Goal: Navigation & Orientation: Understand site structure

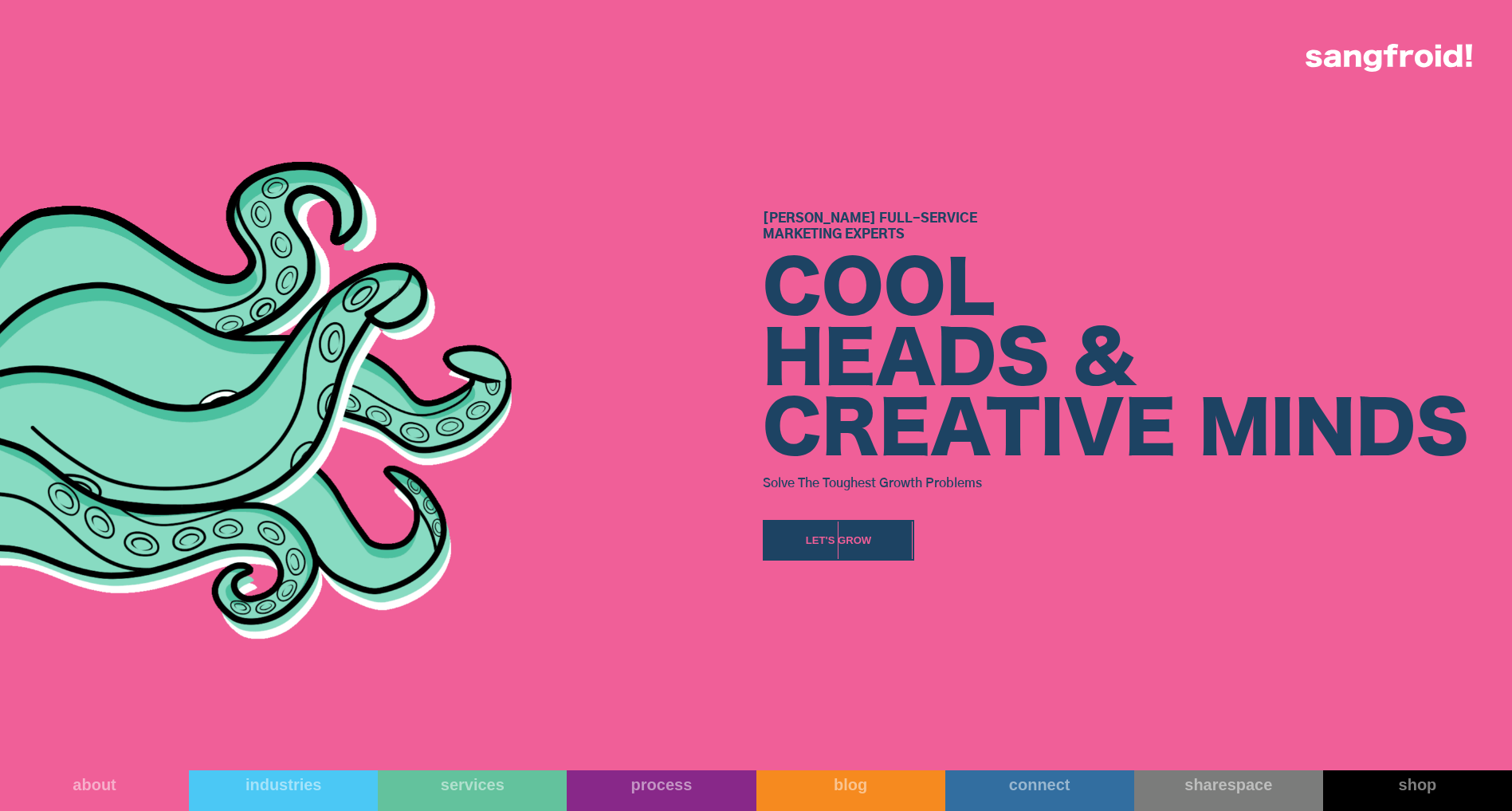
scroll to position [173, 0]
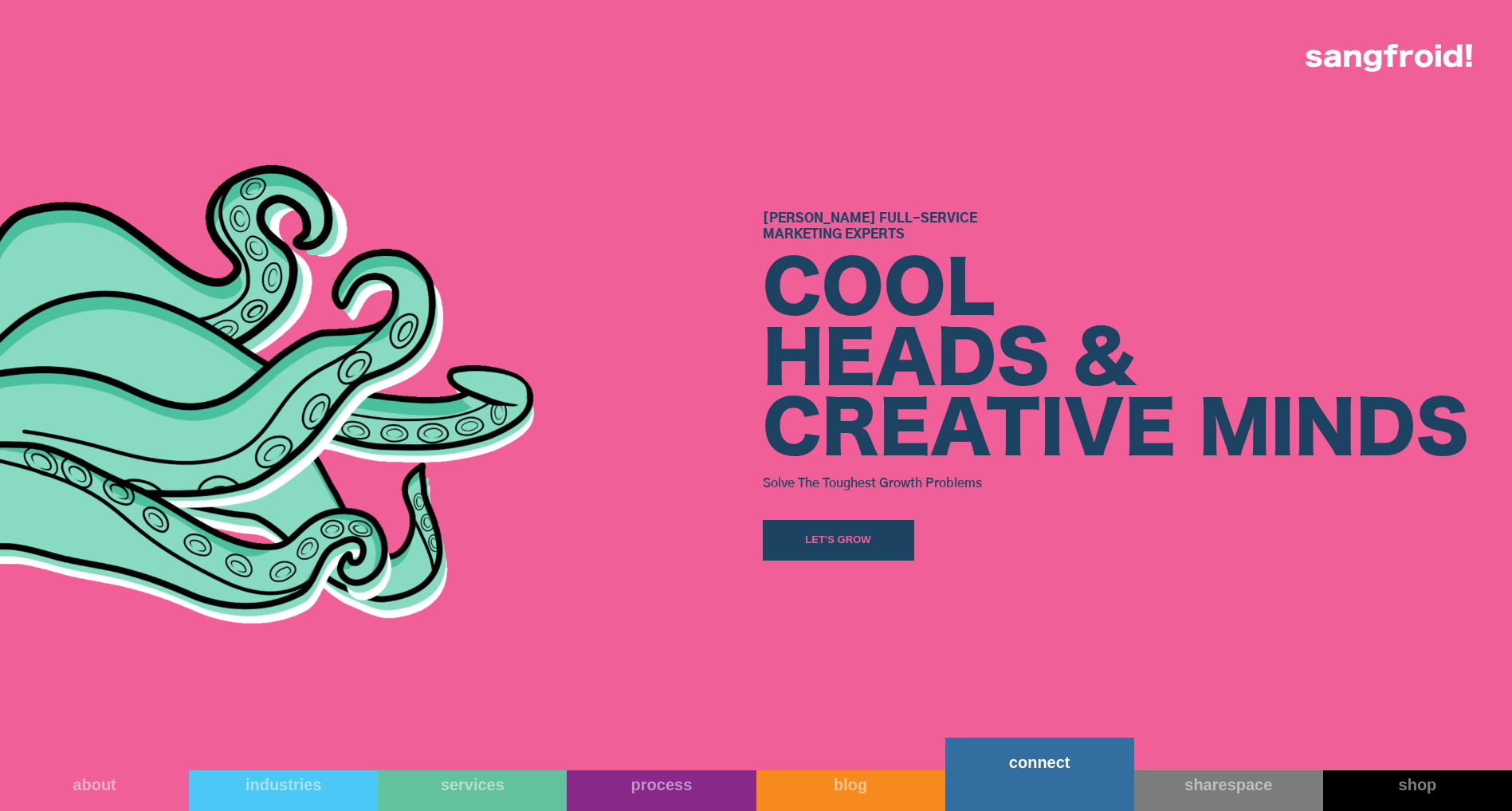
click at [1075, 775] on link "connect" at bounding box center [1039, 774] width 188 height 73
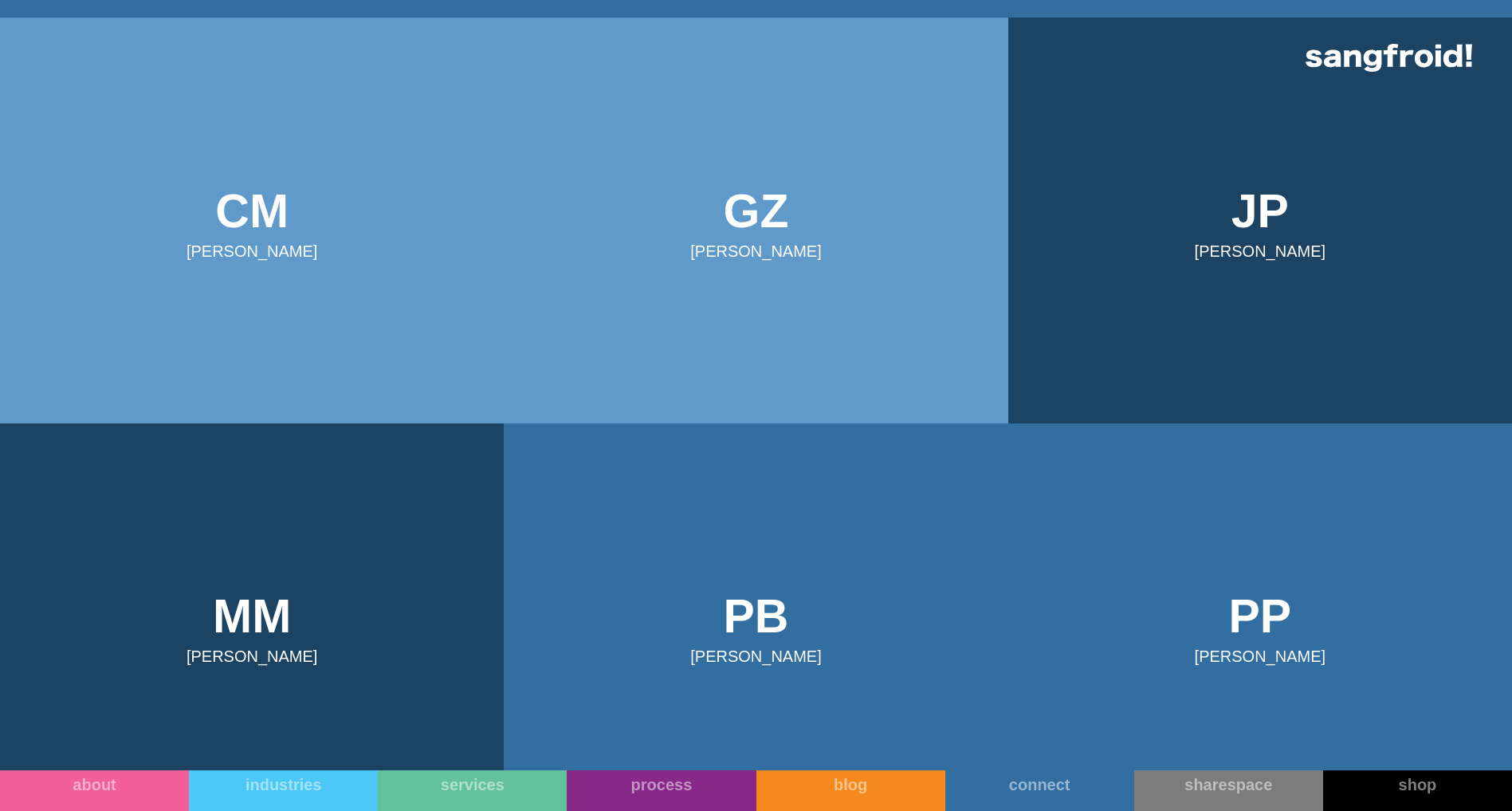
scroll to position [793, 0]
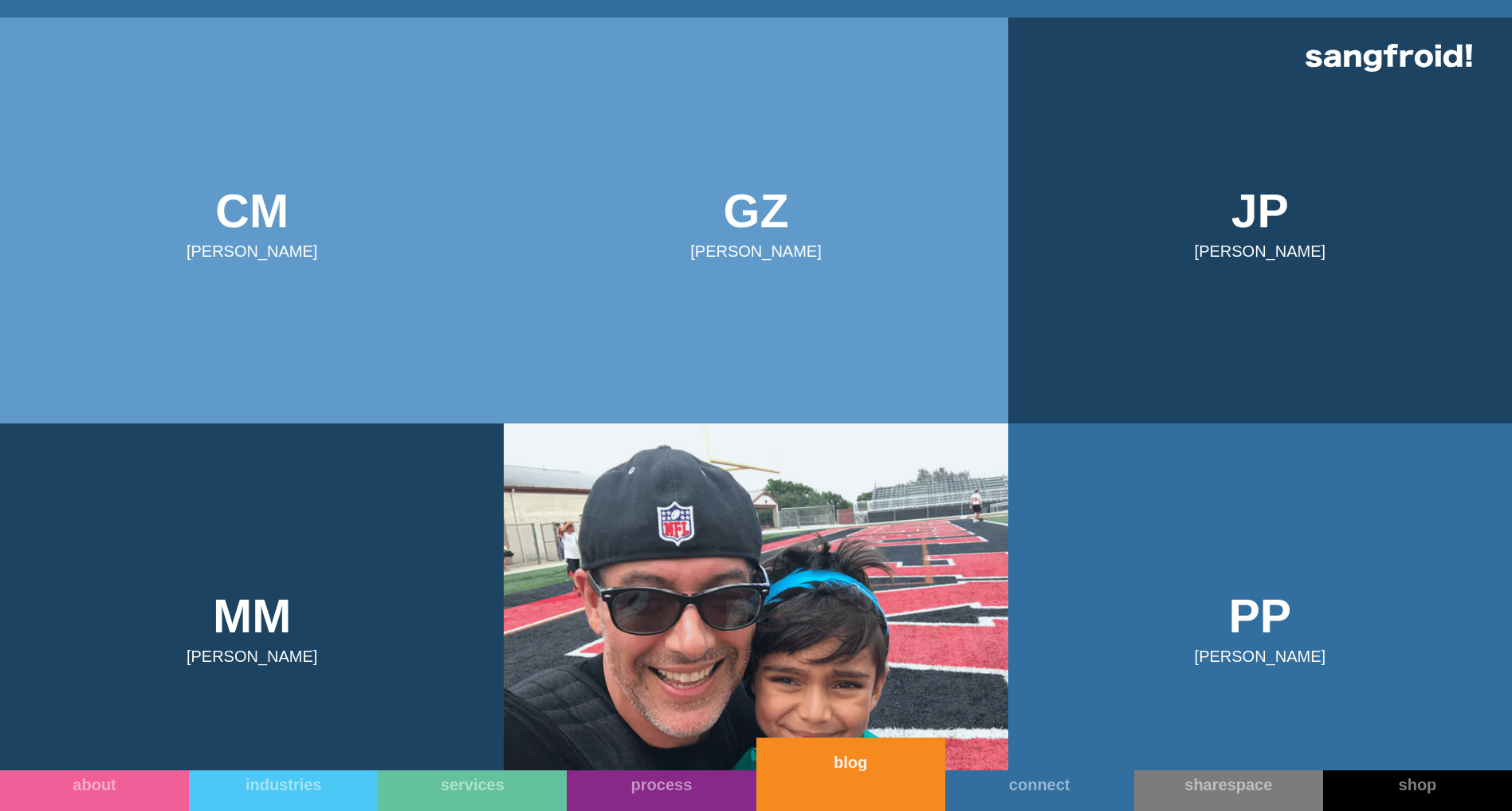
click at [855, 788] on link "blog" at bounding box center [851, 774] width 188 height 73
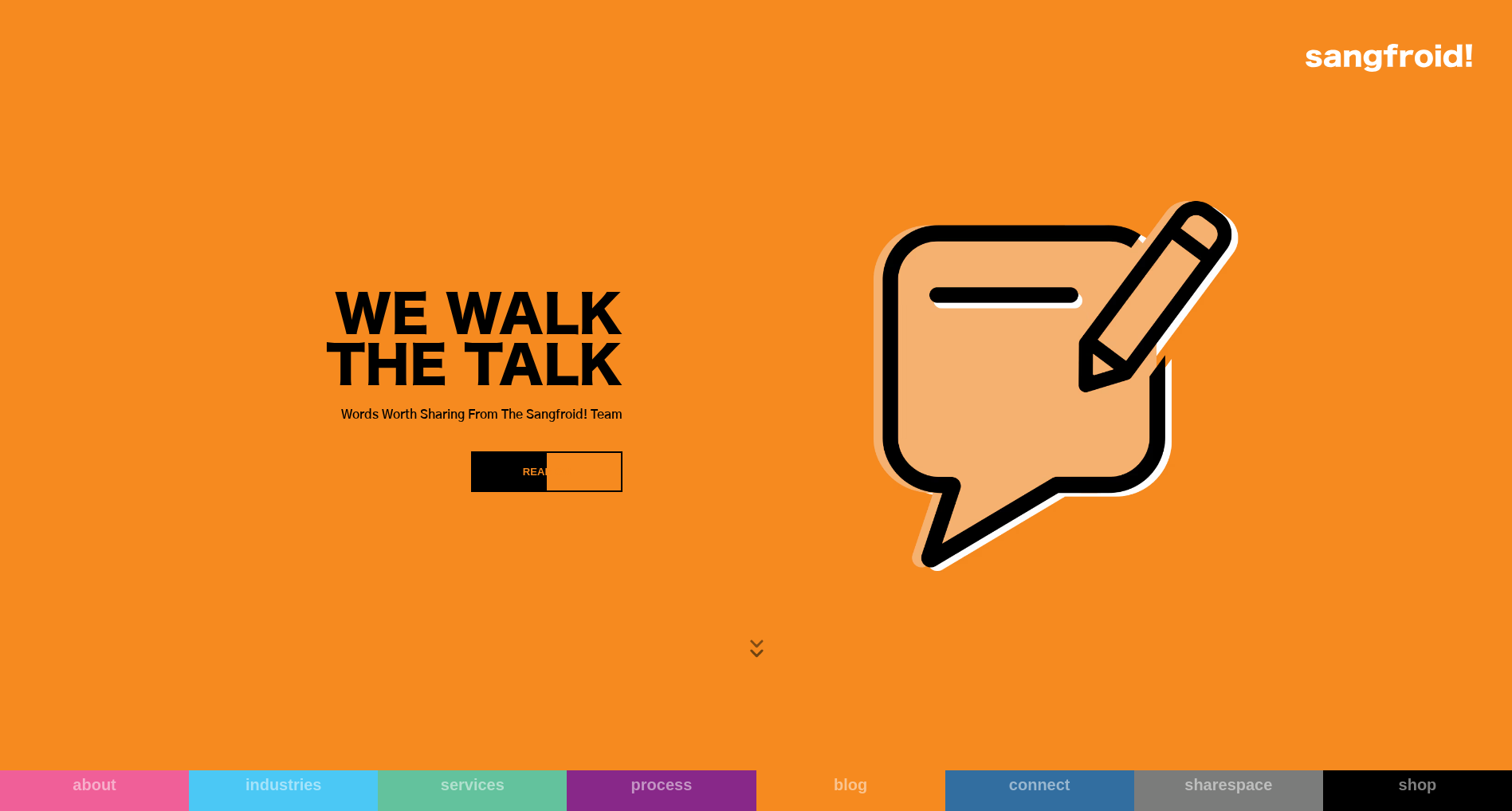
scroll to position [4, 0]
drag, startPoint x: 132, startPoint y: 792, endPoint x: 139, endPoint y: 766, distance: 26.9
click at [132, 791] on link "about" at bounding box center [94, 774] width 188 height 73
